Goal: Task Accomplishment & Management: Manage account settings

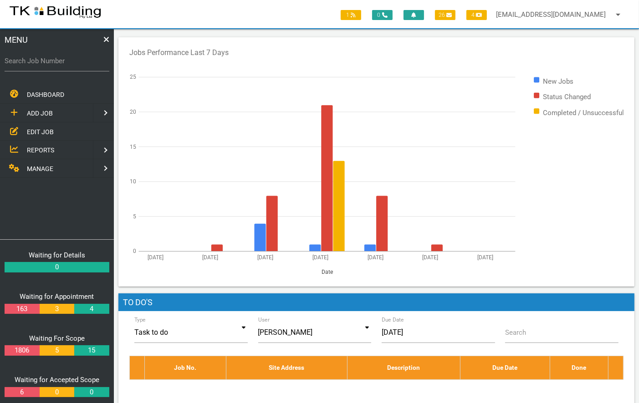
click at [38, 129] on span "EDIT JOB" at bounding box center [40, 131] width 27 height 7
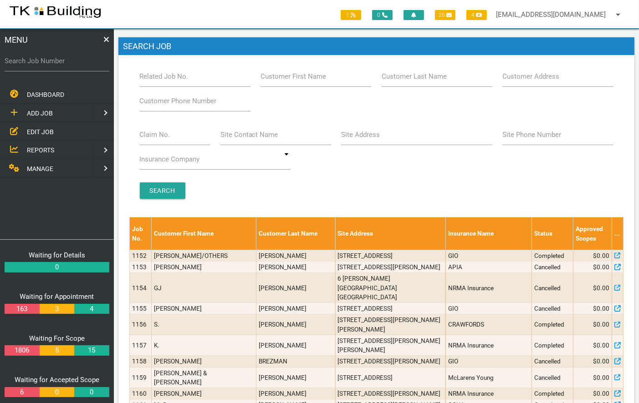
click at [171, 74] on label "Related Job No." at bounding box center [164, 76] width 49 height 10
click at [171, 74] on input "Related Job No." at bounding box center [195, 76] width 111 height 21
type input "27857"
click at [164, 185] on input "Search" at bounding box center [163, 191] width 46 height 16
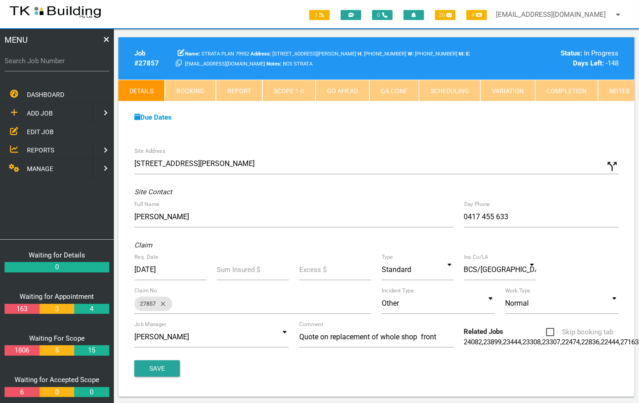
click at [618, 93] on link "Notes" at bounding box center [619, 91] width 43 height 22
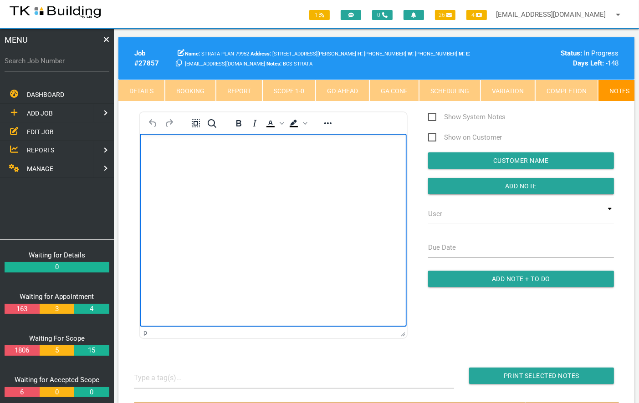
click at [181, 155] on body "Rich Text Area. Press ALT-0 for help." at bounding box center [272, 160] width 267 height 30
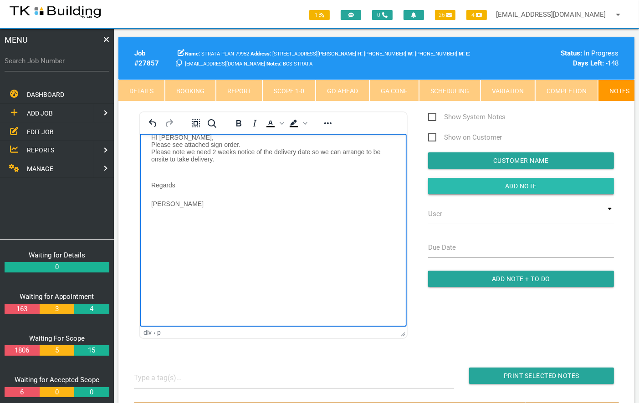
click at [543, 190] on input "Add Note" at bounding box center [521, 186] width 186 height 16
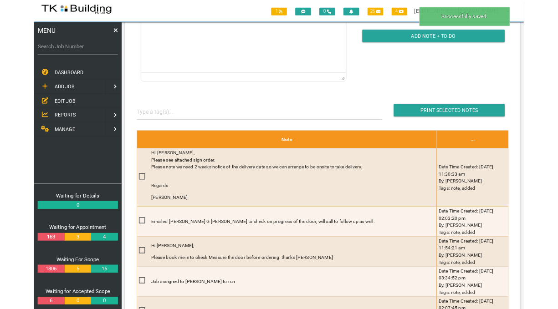
scroll to position [233, 0]
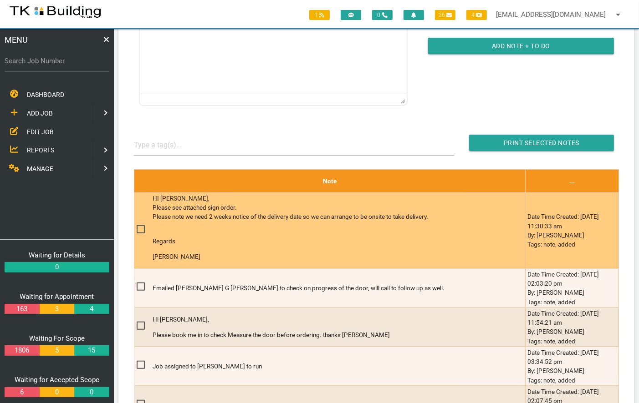
click at [140, 234] on span at bounding box center [145, 229] width 16 height 11
click at [140, 230] on input "checkbox" at bounding box center [140, 227] width 6 height 6
checkbox input "true"
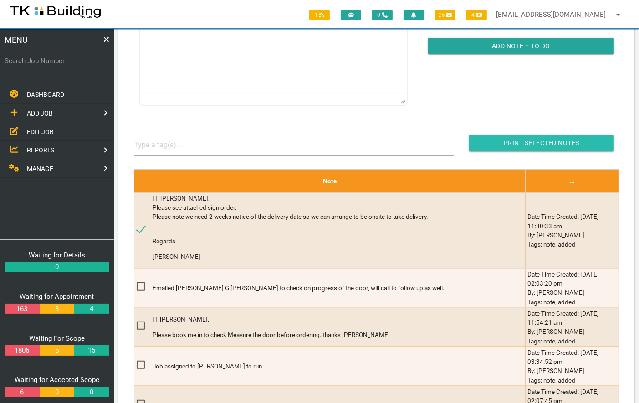
click at [531, 147] on input "button" at bounding box center [541, 143] width 145 height 16
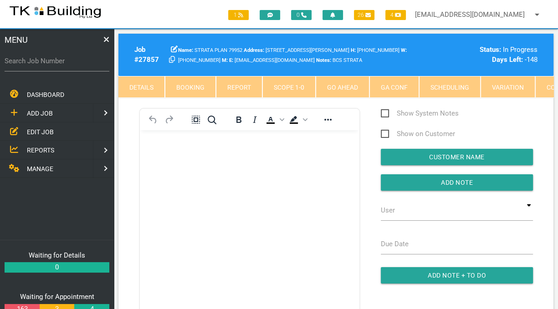
scroll to position [0, 0]
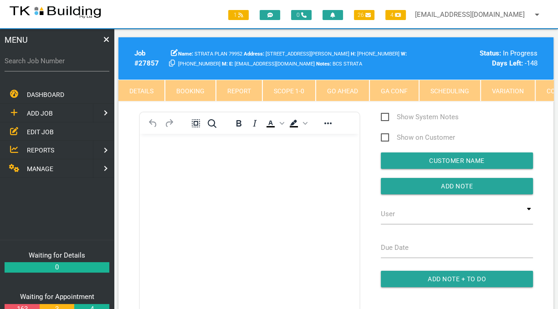
click at [51, 130] on span "EDIT JOB" at bounding box center [40, 131] width 27 height 7
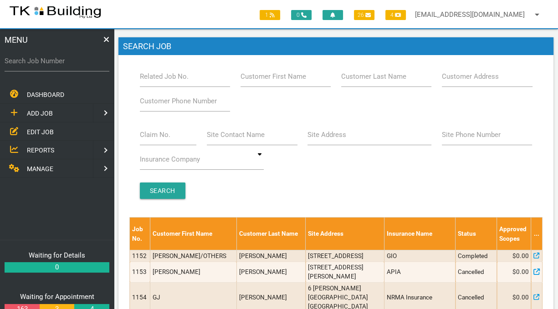
click at [168, 74] on label "Related Job No." at bounding box center [164, 76] width 49 height 10
click at [168, 74] on input "Related Job No." at bounding box center [185, 76] width 91 height 21
type input "28118"
click at [169, 193] on input "Search" at bounding box center [163, 191] width 46 height 16
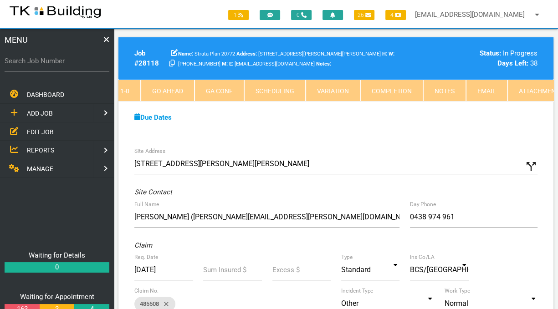
scroll to position [0, 180]
click at [527, 270] on div "Req. Date [DATE] Sum Insured $ Excess $ Type Standard Standard Quote Standard Q…" at bounding box center [335, 271] width 413 height 25
click at [34, 128] on span "EDIT JOB" at bounding box center [40, 131] width 27 height 7
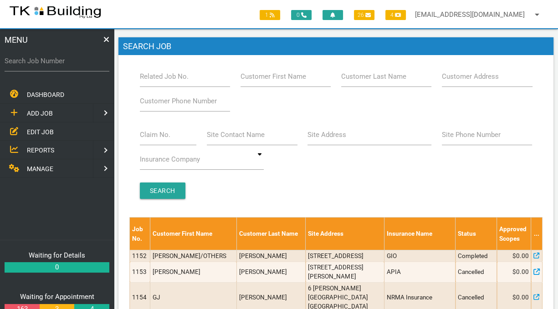
click at [155, 74] on label "Related Job No." at bounding box center [164, 76] width 49 height 10
click at [155, 74] on input "Related Job No." at bounding box center [185, 76] width 91 height 21
type input "27885"
click at [159, 194] on input "Search" at bounding box center [163, 191] width 46 height 16
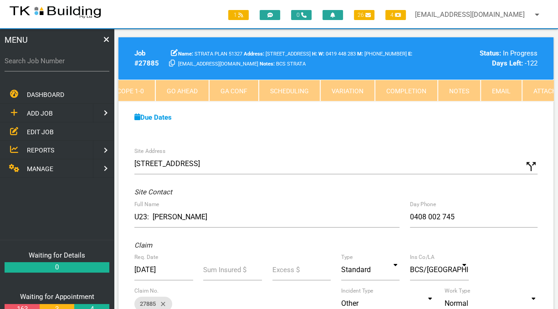
scroll to position [0, 162]
click at [447, 87] on link "Notes" at bounding box center [457, 91] width 43 height 22
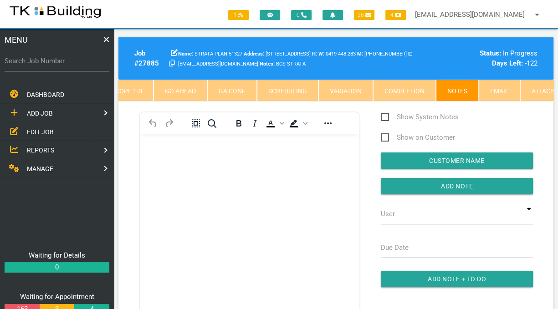
scroll to position [0, 0]
click at [175, 146] on p "Rich Text Area. Press ALT-0 for help." at bounding box center [249, 148] width 197 height 7
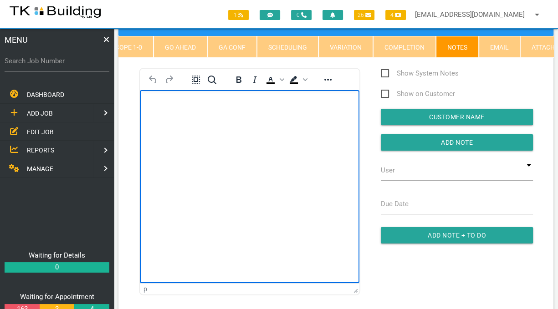
scroll to position [43, 0]
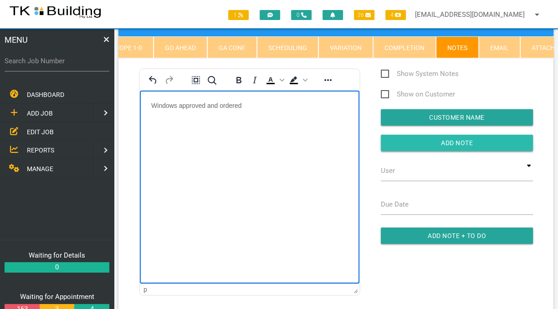
click at [458, 141] on input "Add Note" at bounding box center [457, 143] width 152 height 16
